Goal: Task Accomplishment & Management: Use online tool/utility

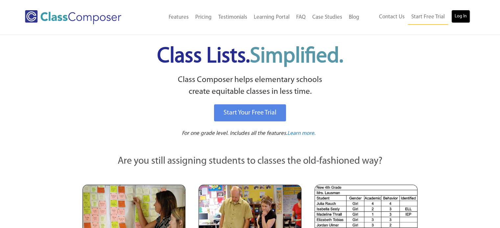
click at [465, 18] on link "Log In" at bounding box center [460, 16] width 19 height 13
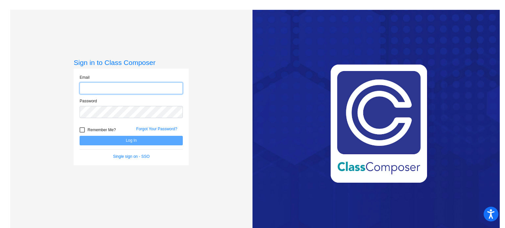
type input "[EMAIL_ADDRESS][DOMAIN_NAME]"
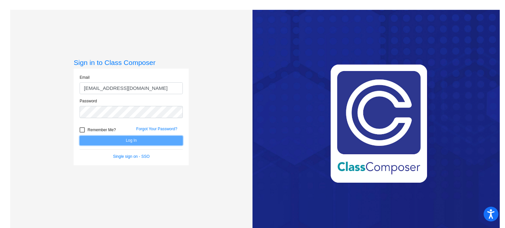
click at [144, 143] on button "Log In" at bounding box center [131, 141] width 103 height 10
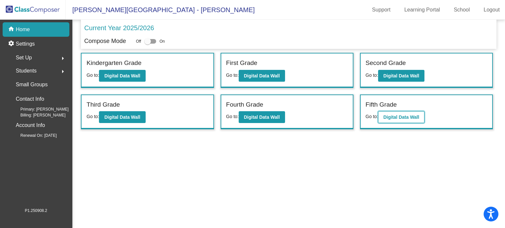
click at [400, 115] on b "Digital Data Wall" at bounding box center [401, 117] width 36 height 5
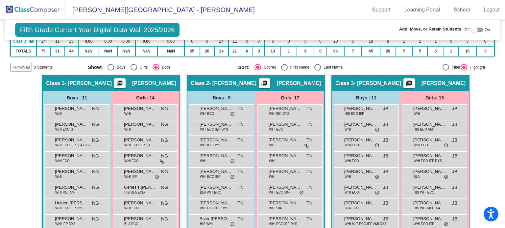
scroll to position [99, 0]
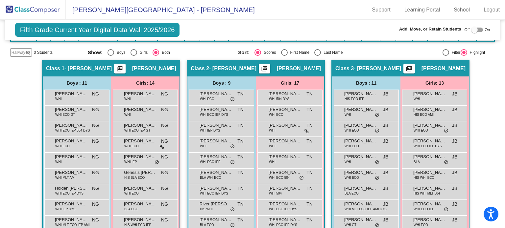
click at [31, 160] on div "Hallway - Hallway Class picture_as_pdf Add Student First Name Last Name Student…" at bounding box center [252, 214] width 485 height 308
click at [280, 17] on mat-toolbar "[PERSON_NAME][GEOGRAPHIC_DATA] - [PERSON_NAME] Support Learning Portal School L…" at bounding box center [252, 10] width 505 height 20
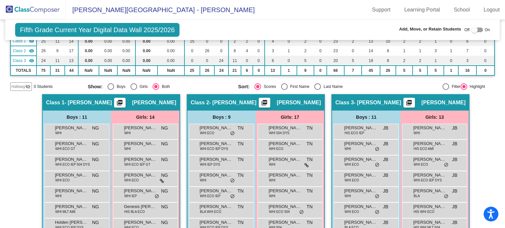
scroll to position [66, 0]
